Goal: Find specific page/section: Locate a particular part of the current website

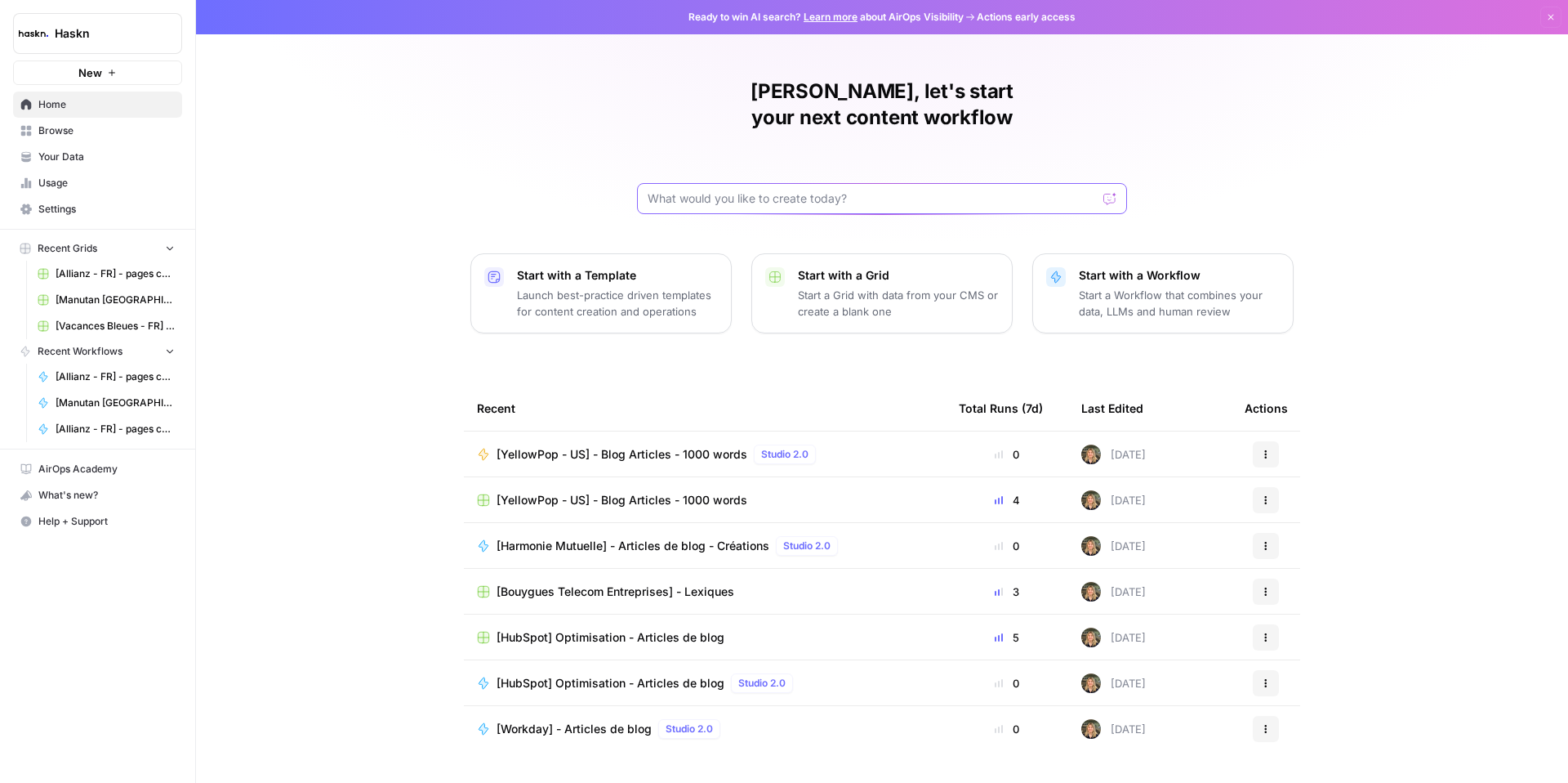
click at [675, 190] on input "text" at bounding box center [872, 198] width 449 height 16
click at [67, 133] on span "Browse" at bounding box center [106, 130] width 137 height 14
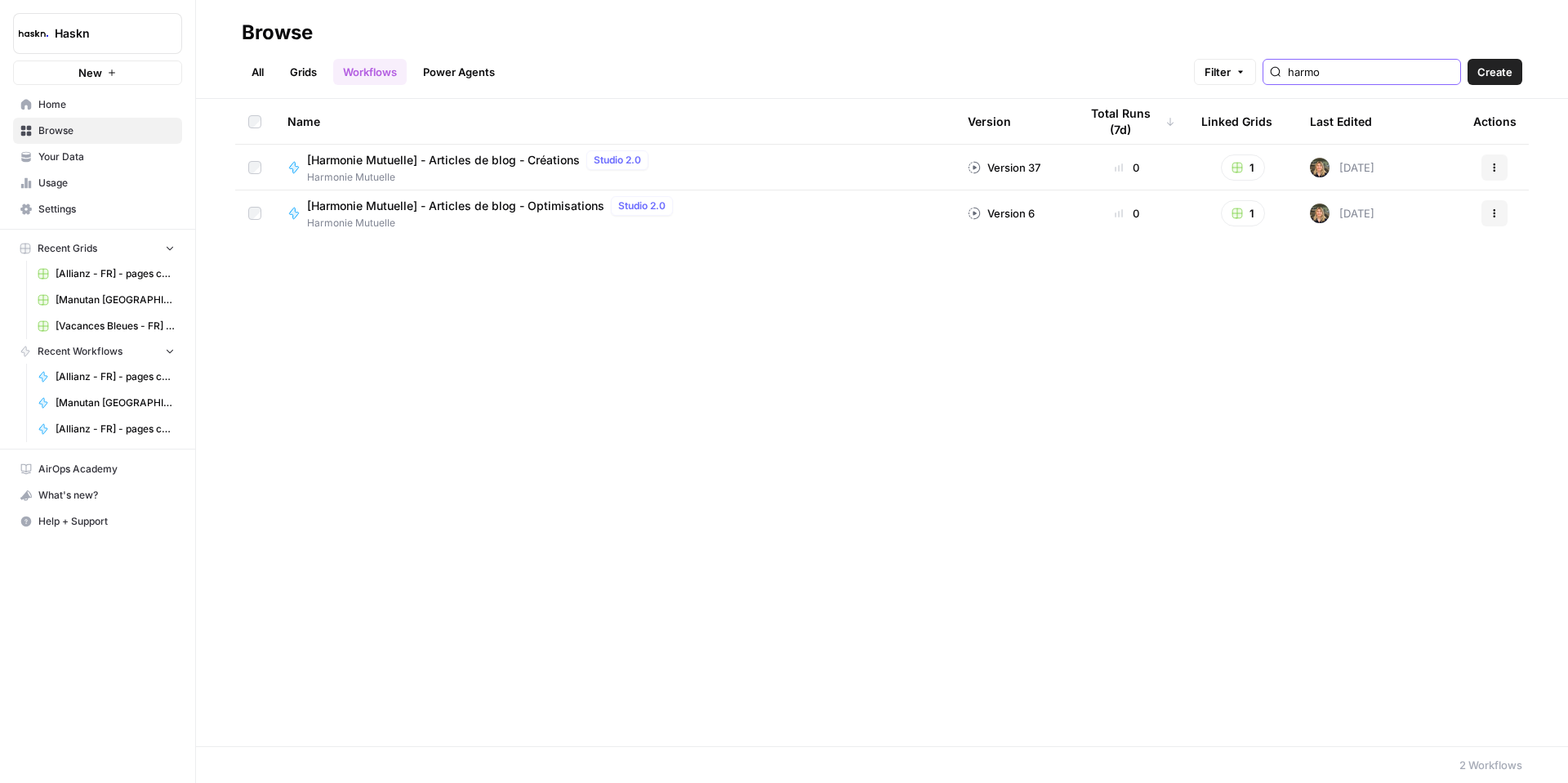
click at [1445, 73] on input "harmo" at bounding box center [1370, 71] width 166 height 16
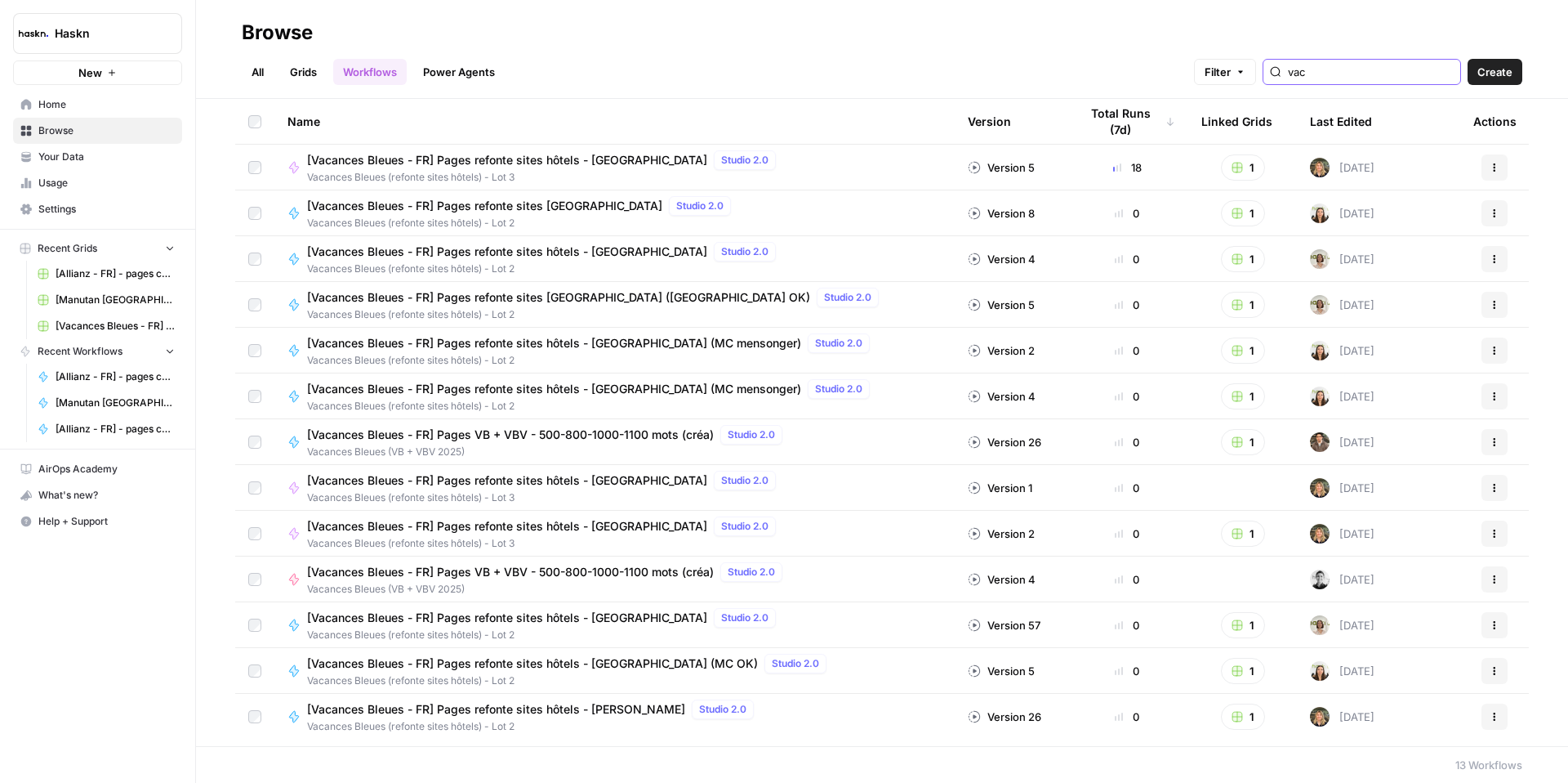
type input "vac"
click at [514, 161] on span "[Vacances Bleues - FR] Pages refonte sites hôtels - [GEOGRAPHIC_DATA]" at bounding box center [506, 160] width 400 height 16
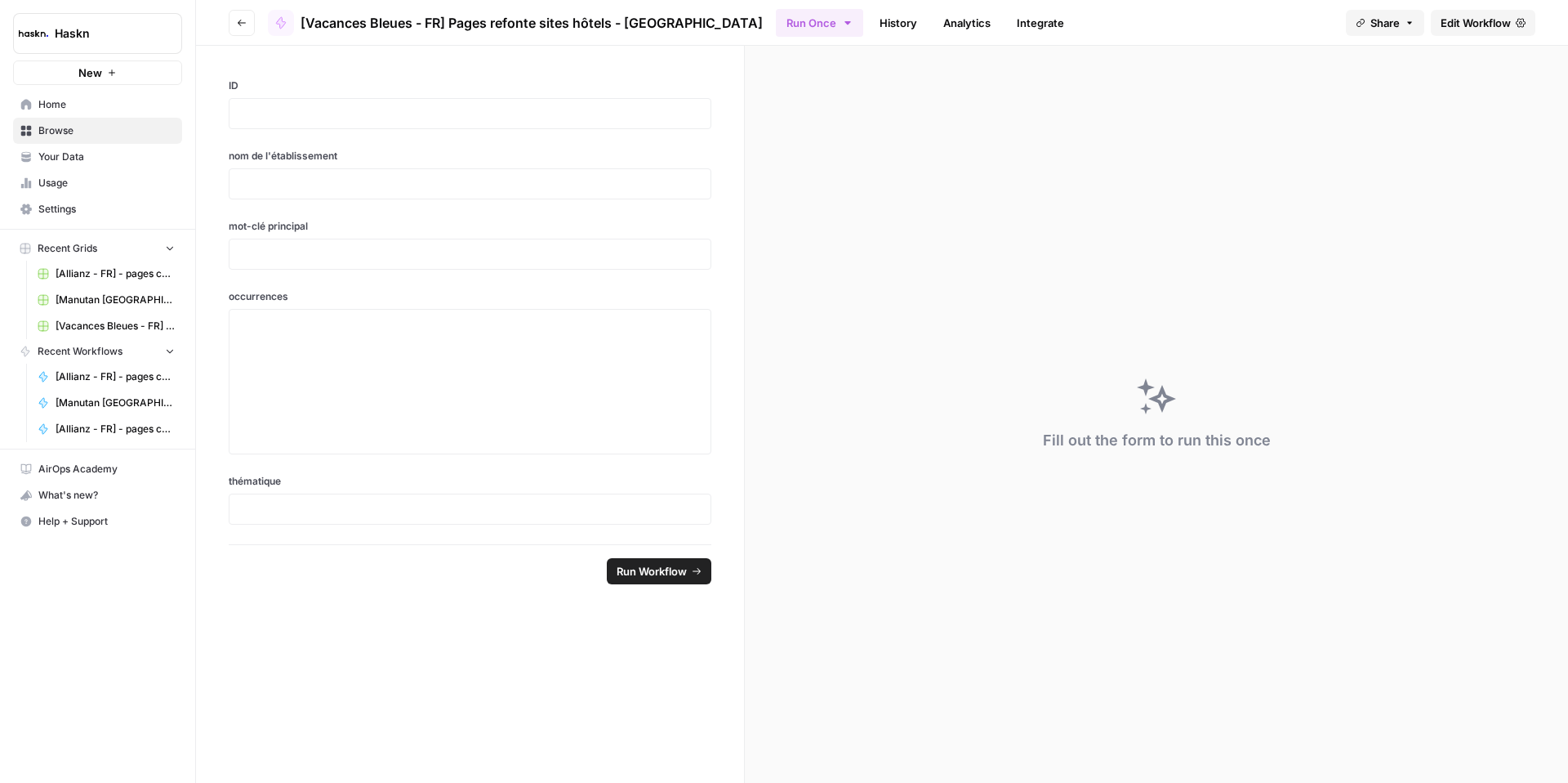
click at [248, 29] on button "Go back" at bounding box center [242, 23] width 27 height 27
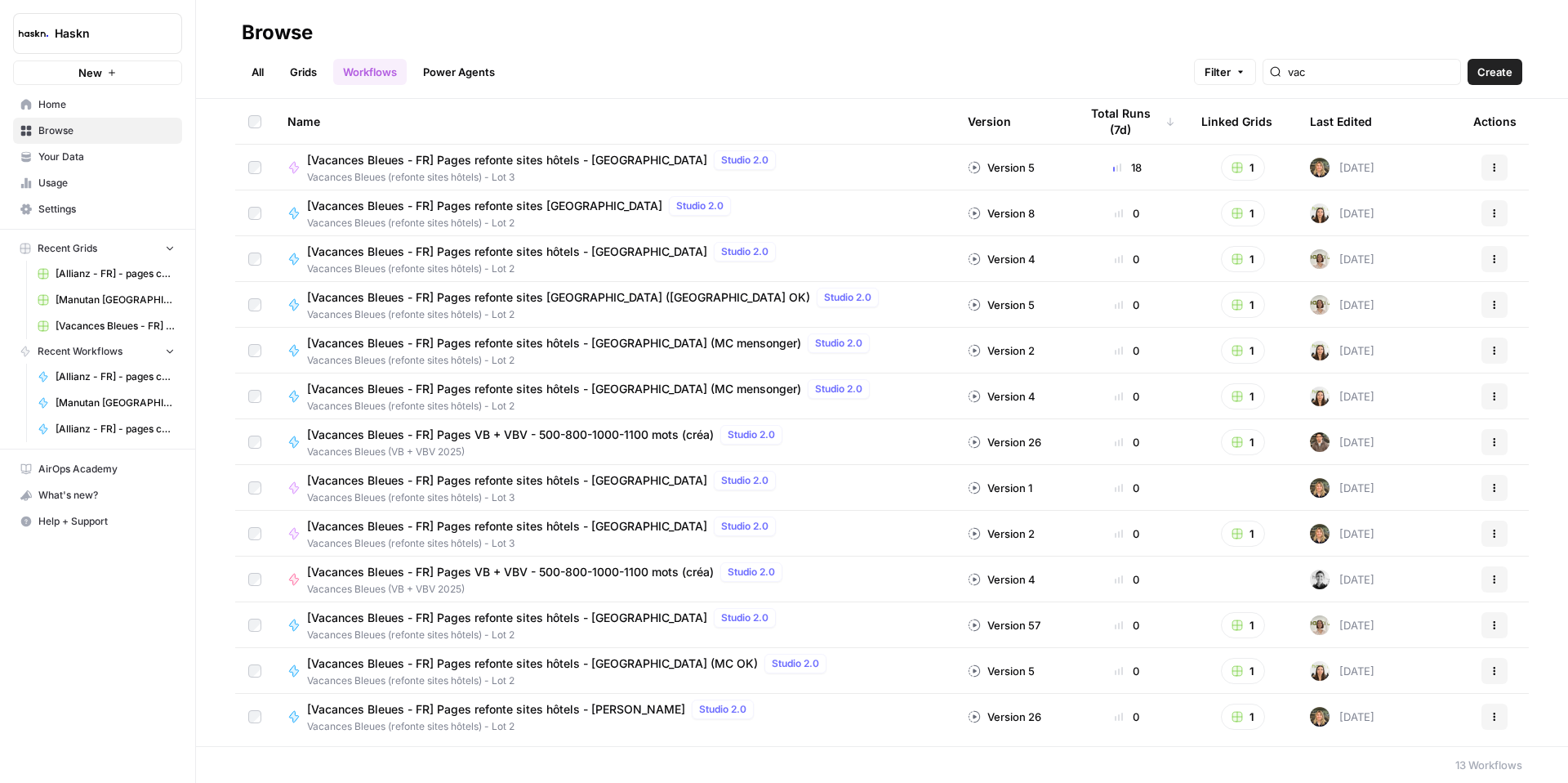
click at [301, 71] on link "Grids" at bounding box center [303, 72] width 47 height 27
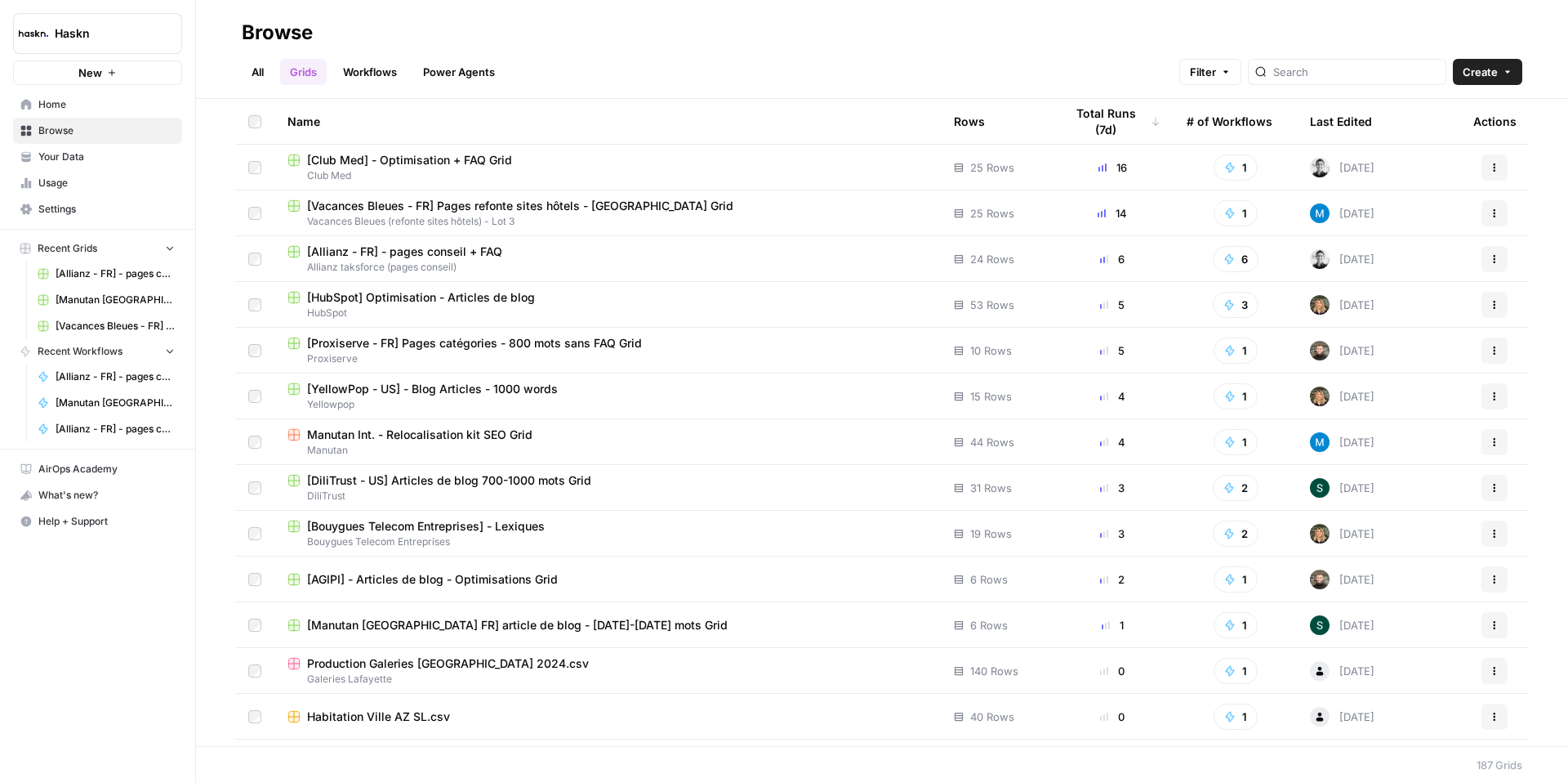
click at [258, 78] on link "All" at bounding box center [258, 72] width 32 height 27
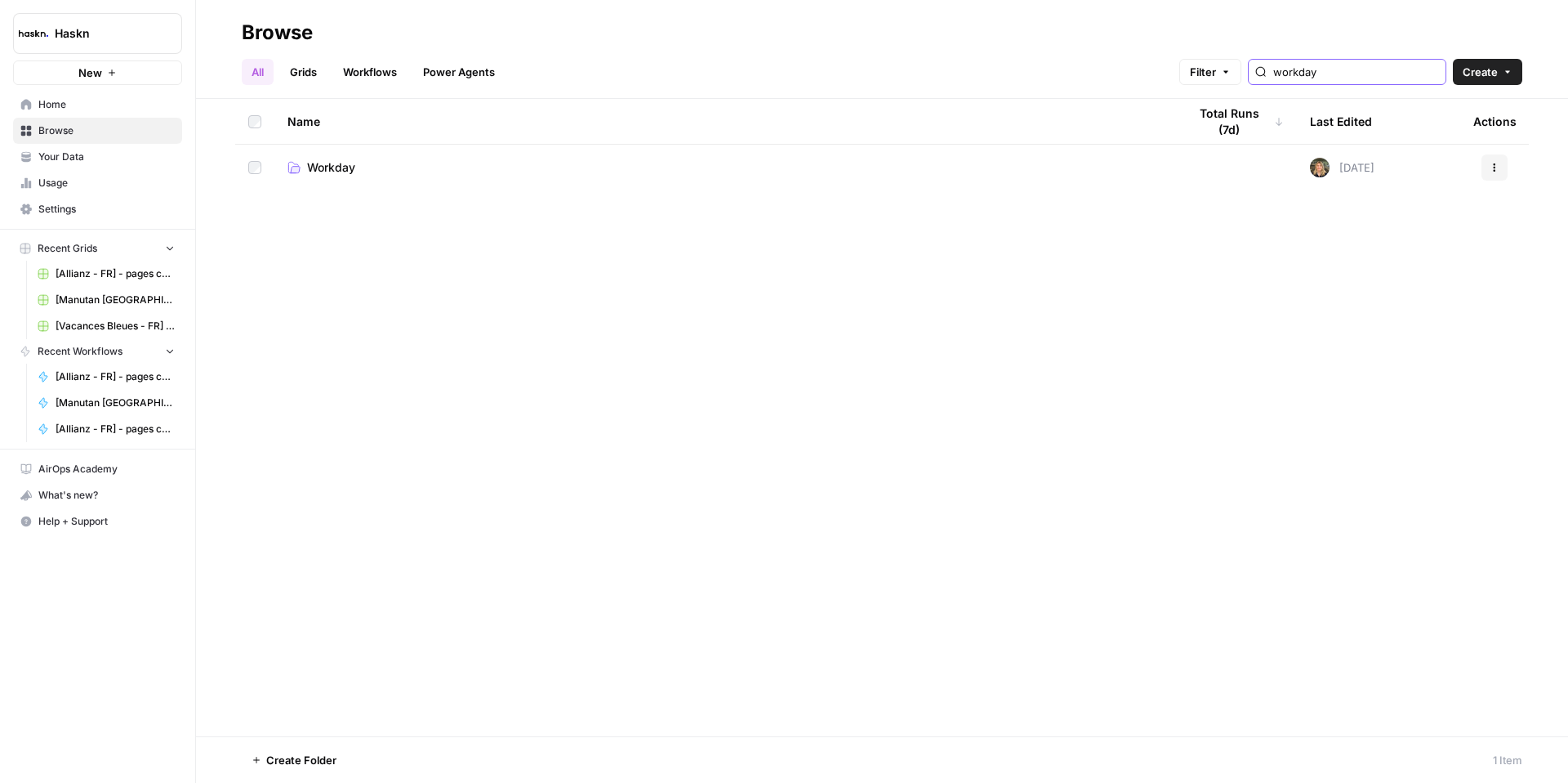
drag, startPoint x: 1380, startPoint y: 74, endPoint x: 1263, endPoint y: 63, distance: 117.5
click at [0, 0] on div "Filter workday" at bounding box center [0, 0] width 0 height 0
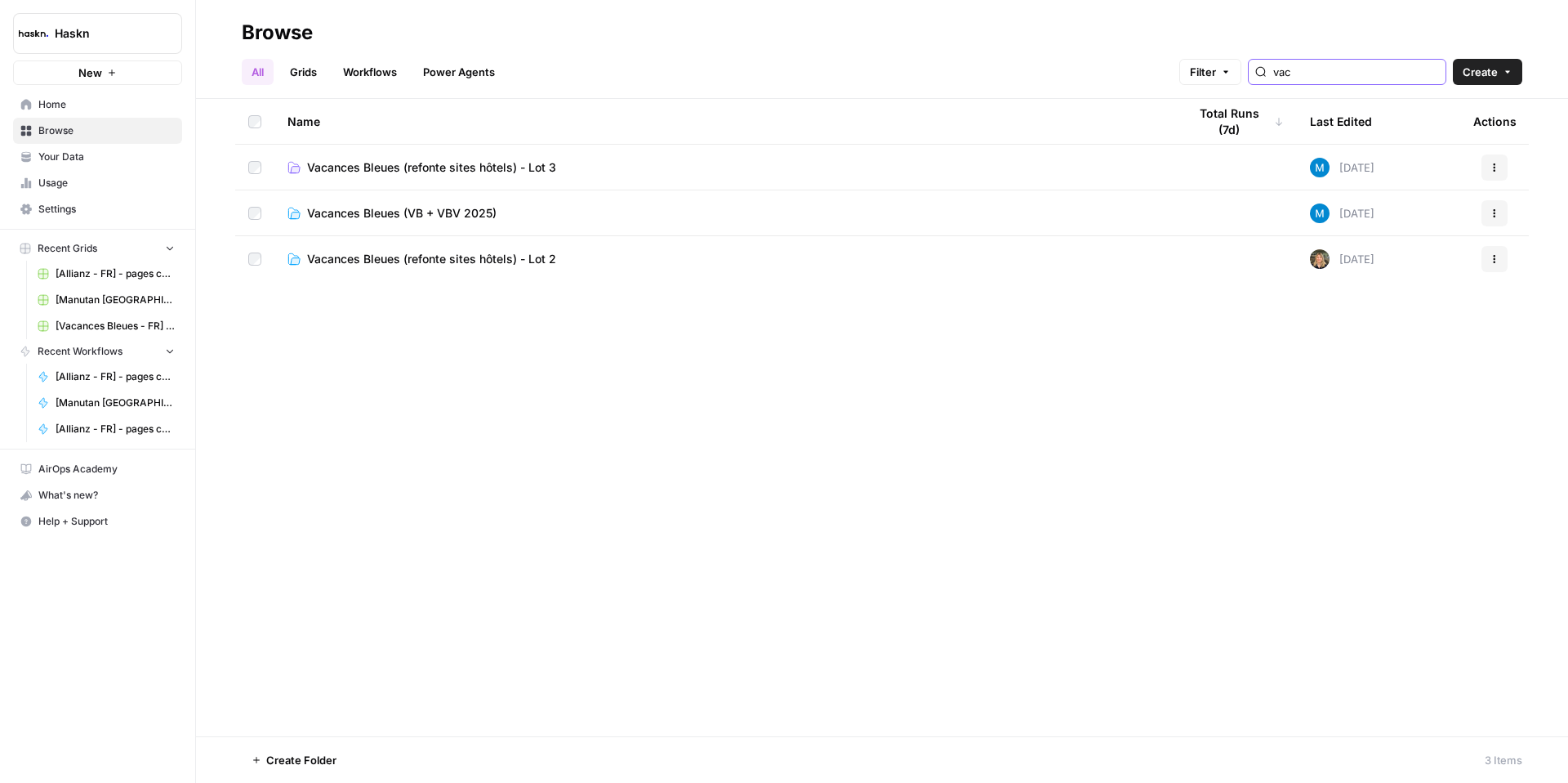
type input "vac"
click at [430, 166] on span "Vacances Bleues (refonte sites hôtels) - Lot 3" at bounding box center [431, 167] width 249 height 16
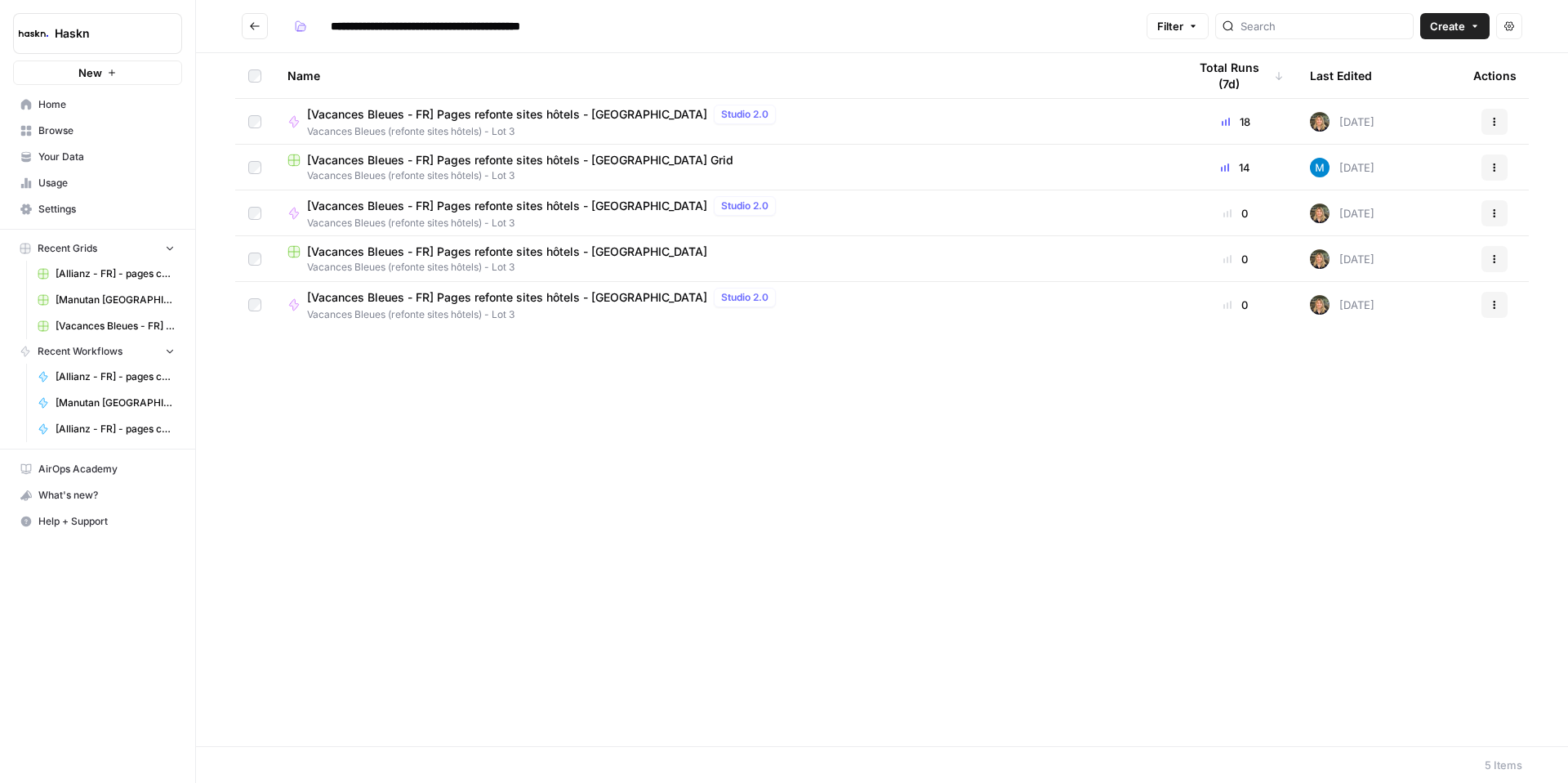
click at [494, 152] on span "[Vacances Bleues - FR] Pages refonte sites hôtels - [GEOGRAPHIC_DATA] Grid" at bounding box center [520, 160] width 426 height 16
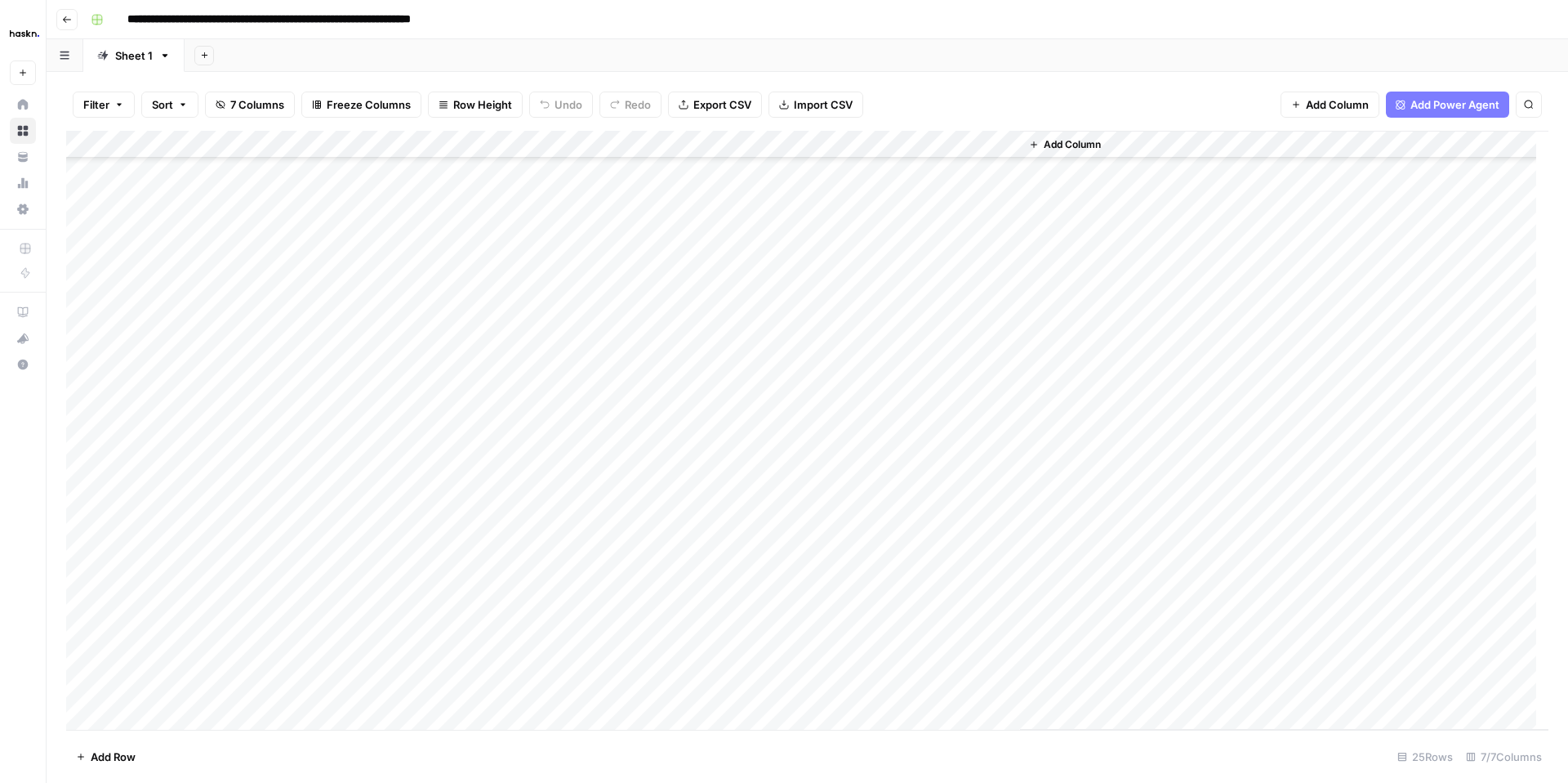
scroll to position [149, 0]
click at [1002, 437] on div "Add Column" at bounding box center [807, 430] width 1483 height 599
